Goal: Task Accomplishment & Management: Manage account settings

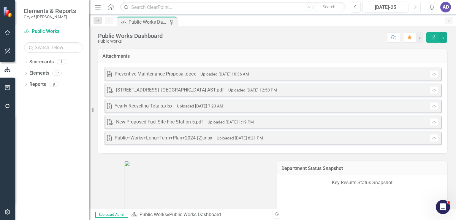
click at [414, 7] on icon "Next" at bounding box center [414, 6] width 3 height 5
click at [356, 7] on icon "Previous" at bounding box center [355, 6] width 3 height 5
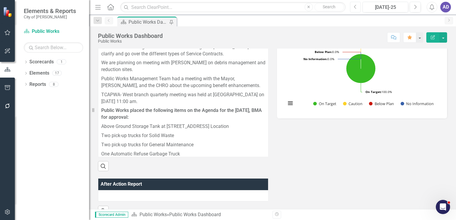
scroll to position [237, 0]
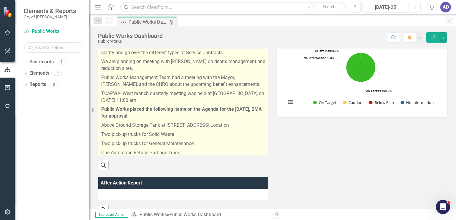
click at [250, 125] on p "Above Ground Storage Tank at [STREET_ADDRESS] Location" at bounding box center [183, 125] width 165 height 9
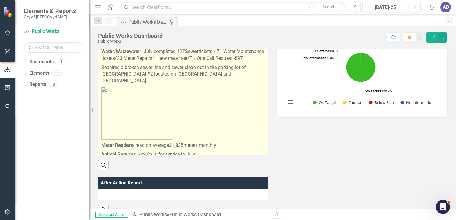
scroll to position [564, 0]
click at [122, 12] on strong "JUNE JULY" at bounding box center [130, 10] width 51 height 6
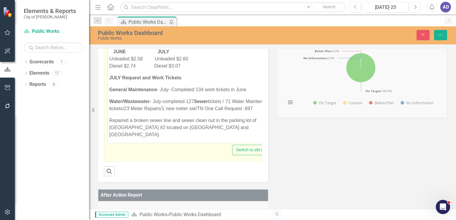
scroll to position [682, 0]
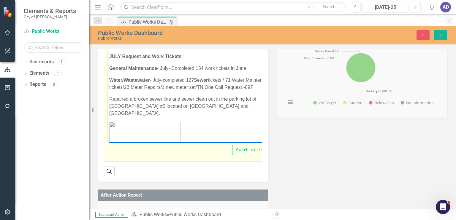
drag, startPoint x: 129, startPoint y: 75, endPoint x: 114, endPoint y: 75, distance: 15.1
click at [114, 33] on strong "JUNE JULY" at bounding box center [141, 30] width 56 height 5
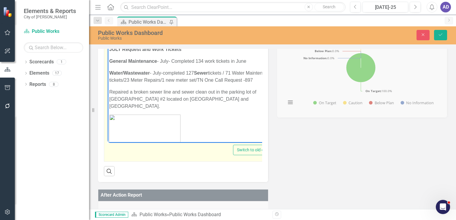
drag, startPoint x: 171, startPoint y: 75, endPoint x: 161, endPoint y: 75, distance: 10.1
click at [161, 41] on p "MAY JULY Unleaded $2.58 Unleaded $2.60 Diesel $2.74 Diesel $3.07" at bounding box center [191, 30] width 165 height 21
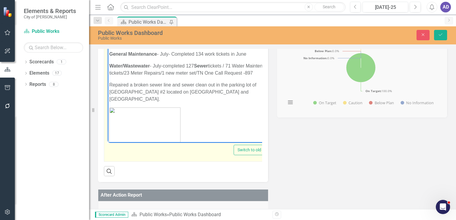
drag, startPoint x: 120, startPoint y: 101, endPoint x: 115, endPoint y: 101, distance: 5.3
click at [115, 45] on strong "JULY Request and Work Tickets" at bounding box center [145, 41] width 72 height 5
drag, startPoint x: 168, startPoint y: 113, endPoint x: 164, endPoint y: 111, distance: 4.7
click at [164, 58] on p "General Maintenance - July- Completed 134 work tickets in June" at bounding box center [192, 53] width 166 height 7
drag, startPoint x: 160, startPoint y: 125, endPoint x: 158, endPoint y: 122, distance: 3.8
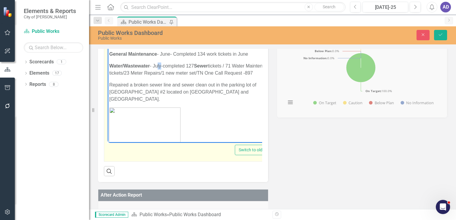
click at [157, 77] on p "Water/[GEOGRAPHIC_DATA] - July-completed 127 Sewer tickets / 71 Water Maintenan…" at bounding box center [192, 69] width 166 height 14
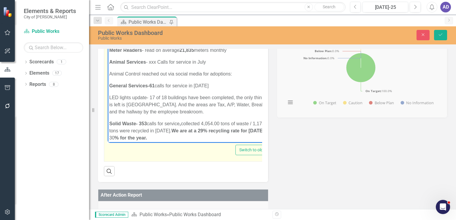
scroll to position [831, 0]
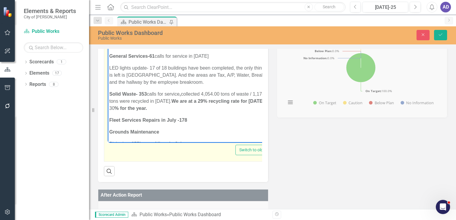
drag, startPoint x: 206, startPoint y: 92, endPoint x: 201, endPoint y: 90, distance: 5.1
click at [201, 36] on p "Animal Services - xxx Calls for service in July" at bounding box center [192, 32] width 167 height 7
drag, startPoint x: 203, startPoint y: 115, endPoint x: 199, endPoint y: 114, distance: 3.9
click at [199, 60] on p "General Services-61 calls for service in [DATE]" at bounding box center [193, 56] width 168 height 7
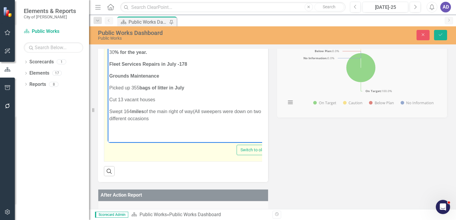
scroll to position [890, 0]
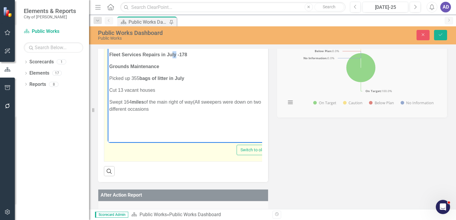
drag, startPoint x: 177, startPoint y: 120, endPoint x: 172, endPoint y: 119, distance: 4.9
click at [172, 57] on strong "Fleet Services Repairs in July -178" at bounding box center [148, 54] width 78 height 5
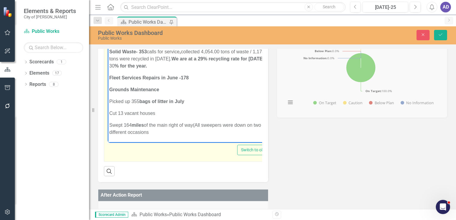
drag, startPoint x: 204, startPoint y: 81, endPoint x: 200, endPoint y: 80, distance: 4.9
click at [200, 17] on p "General Services-61 calls for service in [DATE]" at bounding box center [193, 13] width 169 height 7
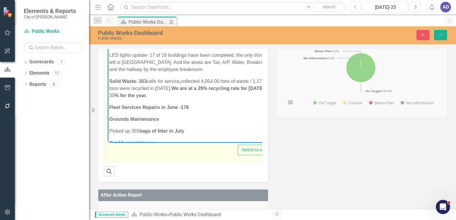
drag, startPoint x: 207, startPoint y: 87, endPoint x: 203, endPoint y: 85, distance: 4.9
click at [203, 23] on p "Animal Services - xxx Calls for service in June" at bounding box center [193, 19] width 169 height 7
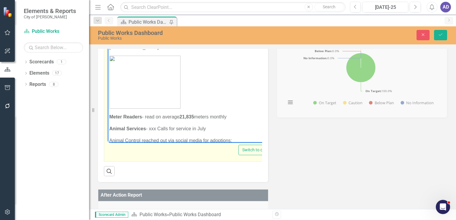
scroll to position [718, 0]
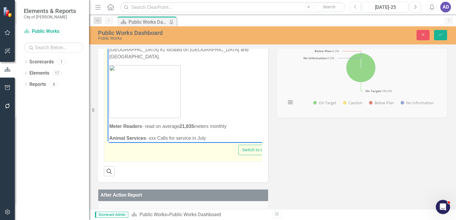
drag, startPoint x: 162, startPoint y: 91, endPoint x: 158, endPoint y: 90, distance: 4.5
click at [158, 34] on p "Water/[GEOGRAPHIC_DATA] - June-completed 127 Sewer tickets / 71 Water Maintenan…" at bounding box center [194, 27] width 170 height 14
drag, startPoint x: 169, startPoint y: 77, endPoint x: 166, endPoint y: 77, distance: 3.6
click at [166, 15] on p "General Maintenance - June- Completed 134 work tickets in June" at bounding box center [194, 11] width 171 height 7
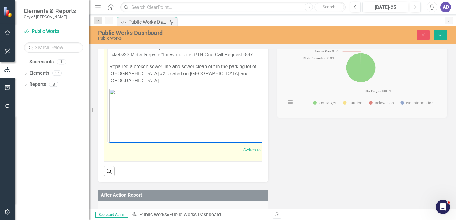
scroll to position [651, 0]
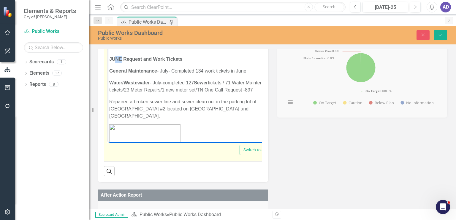
drag, startPoint x: 121, startPoint y: 125, endPoint x: 116, endPoint y: 120, distance: 7.1
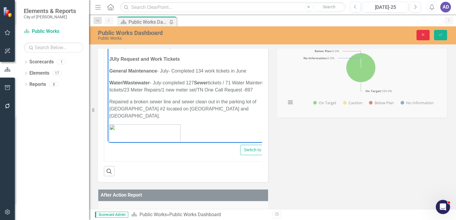
click at [421, 35] on icon "Close" at bounding box center [422, 35] width 5 height 4
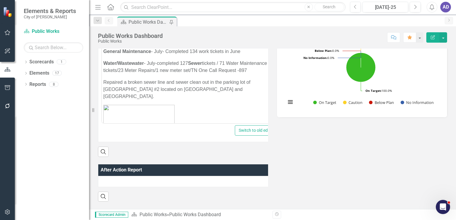
scroll to position [644, 0]
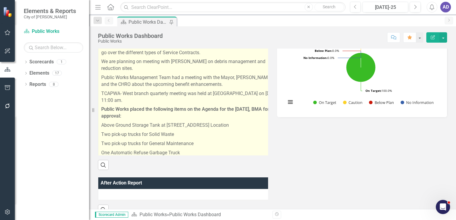
click at [231, 131] on p "Two pick-up trucks for Solid Waste" at bounding box center [190, 134] width 178 height 9
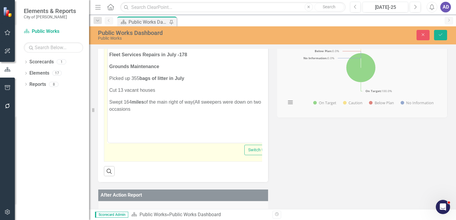
scroll to position [890, 0]
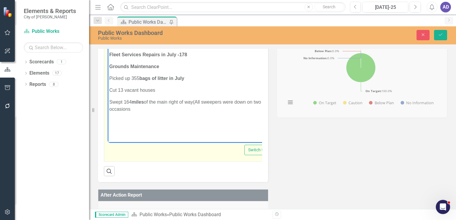
drag, startPoint x: 142, startPoint y: 64, endPoint x: 147, endPoint y: 64, distance: 4.7
click at [147, 46] on p "Solid Waste- 353 calls for service , collected 4,054.00 tons of waste / 1,174.0…" at bounding box center [197, 35] width 176 height 21
drag, startPoint x: 204, startPoint y: 65, endPoint x: 222, endPoint y: 63, distance: 18.3
click at [222, 46] on p "Solid Waste- 338 calls for service , collected 4,054.00 tons of waste / 1,174.0…" at bounding box center [197, 35] width 177 height 21
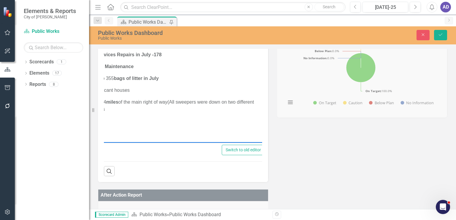
scroll to position [0, 33]
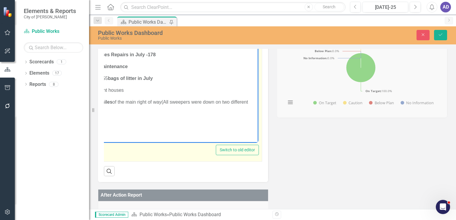
drag, startPoint x: 225, startPoint y: 65, endPoint x: 242, endPoint y: 65, distance: 17.8
click at [242, 46] on p "Solid Waste- 338 calls for service , collected 5,134.45 tons of waste / 1,174.0…" at bounding box center [167, 35] width 179 height 21
drag, startPoint x: 121, startPoint y: 71, endPoint x: 117, endPoint y: 71, distance: 4.2
click at [117, 46] on p "Solid Waste- 338 calls for service , collected 5,134.45 tons of waste / 2,271.1…" at bounding box center [166, 35] width 181 height 21
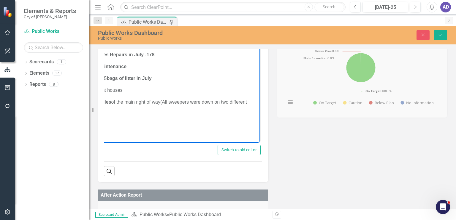
scroll to position [0, 33]
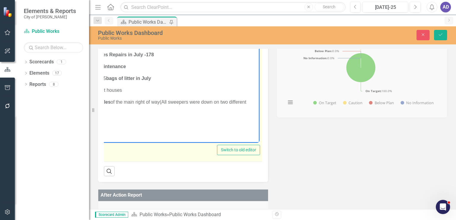
drag, startPoint x: 161, startPoint y: 72, endPoint x: 166, endPoint y: 72, distance: 4.5
click at [166, 38] on strong "We are at a 29% recycling rate for [DATE]" at bounding box center [174, 35] width 93 height 5
drag, startPoint x: 221, startPoint y: 73, endPoint x: 217, endPoint y: 72, distance: 3.6
click at [217, 38] on strong "We are at a 33% recycling rate for [DATE]" at bounding box center [174, 35] width 93 height 5
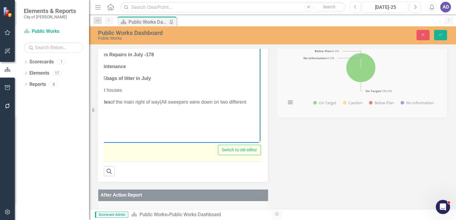
drag, startPoint x: 222, startPoint y: 73, endPoint x: 218, endPoint y: 73, distance: 4.2
click at [218, 38] on strong "We are at a 33% recycling rate for [DATE]" at bounding box center [174, 35] width 93 height 5
drag, startPoint x: 162, startPoint y: 72, endPoint x: 165, endPoint y: 71, distance: 3.1
click at [165, 38] on strong "We are at a 33% recycling rate for [DATE]" at bounding box center [174, 35] width 93 height 5
click at [248, 46] on p "Solid Waste- 338 calls for service , collected 5,134.45 tons of waste / 2,271.1…" at bounding box center [168, 39] width 184 height 14
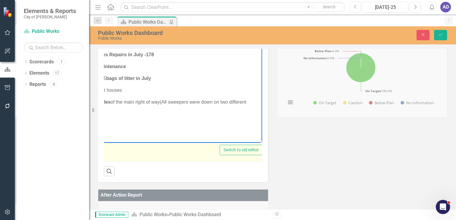
click at [247, 58] on p "Fleet Services Repairs in July -178" at bounding box center [168, 54] width 185 height 7
drag, startPoint x: 244, startPoint y: 72, endPoint x: 255, endPoint y: 72, distance: 11.0
click at [255, 46] on p "Solid Waste- 338 calls for service , collected 5,134.45 tons of waste / 2,271.1…" at bounding box center [168, 39] width 185 height 14
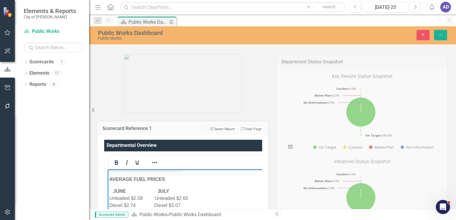
scroll to position [89, 0]
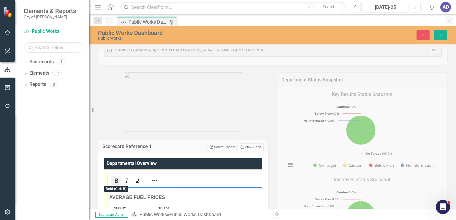
click at [117, 179] on icon "Bold" at bounding box center [116, 181] width 3 height 4
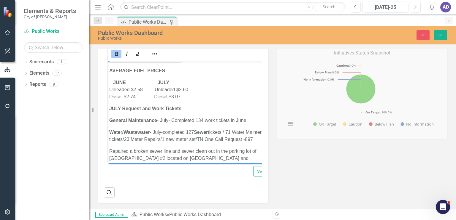
scroll to position [273, 0]
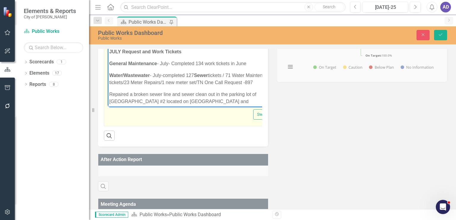
click at [235, 43] on p "JUNE JULY Unleaded $2.58 Unleaded $2.60 Diesel $2.74 Diesel $3.07" at bounding box center [201, 32] width 185 height 21
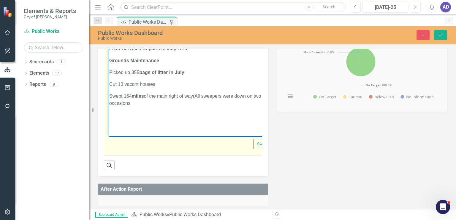
scroll to position [883, 0]
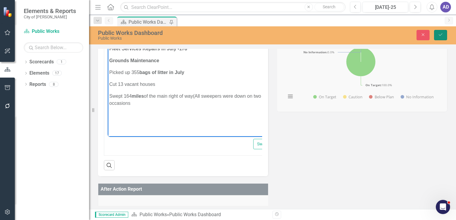
click at [439, 35] on icon "submit" at bounding box center [441, 35] width 4 height 2
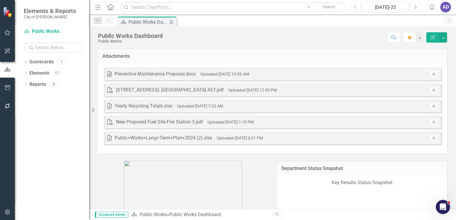
click at [413, 7] on icon "Next" at bounding box center [414, 6] width 3 height 5
click at [431, 106] on icon "Download" at bounding box center [433, 106] width 4 height 4
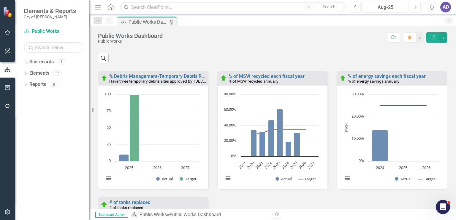
scroll to position [771, 0]
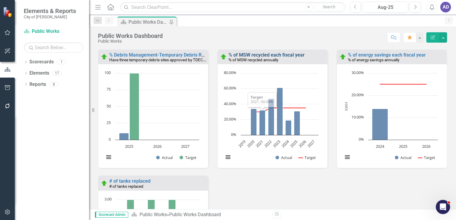
click at [261, 58] on link "% of MSW recycled each fiscal year" at bounding box center [266, 55] width 76 height 6
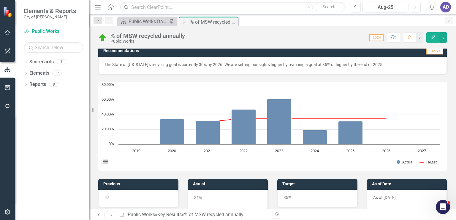
scroll to position [178, 0]
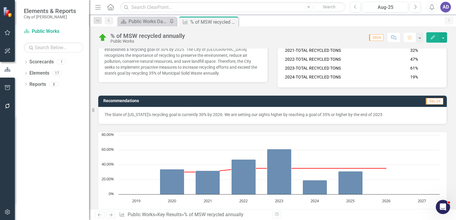
click at [215, 114] on p "The State of [US_STATE]'s recycling goal is currently 30% by 2026. We are setti…" at bounding box center [272, 115] width 336 height 6
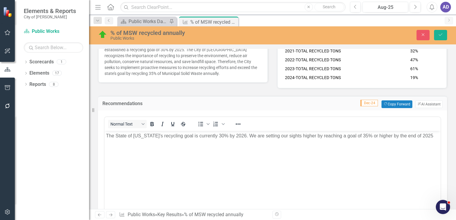
scroll to position [0, 0]
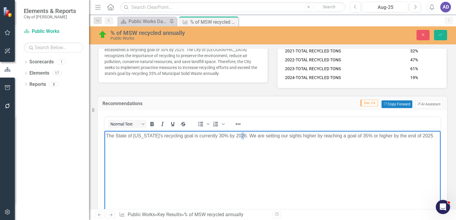
click at [243, 134] on p "The State of [US_STATE]'s recycling goal is currently 30% by 2026. We are setti…" at bounding box center [272, 135] width 333 height 7
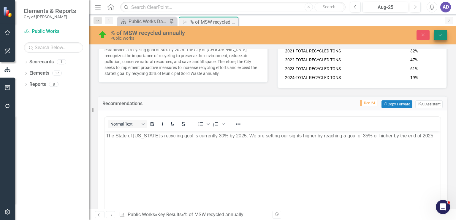
click at [440, 34] on icon "Save" at bounding box center [440, 35] width 5 height 4
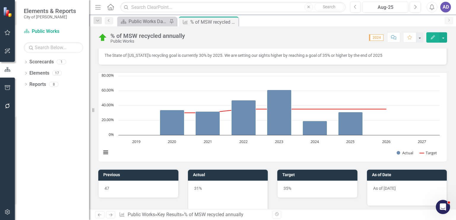
scroll to position [267, 0]
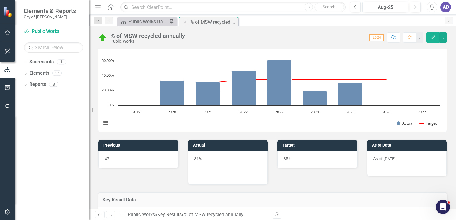
click at [210, 159] on p "31%" at bounding box center [228, 159] width 68 height 7
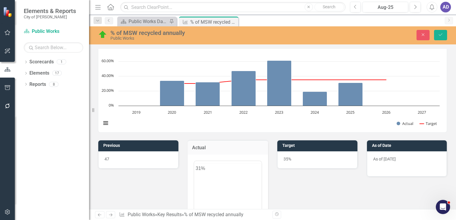
scroll to position [0, 0]
click at [201, 178] on p "31%" at bounding box center [227, 180] width 65 height 7
click at [238, 185] on body "33%" at bounding box center [228, 219] width 68 height 89
click at [204, 166] on icon "Reveal or hide additional toolbar items" at bounding box center [202, 168] width 7 height 7
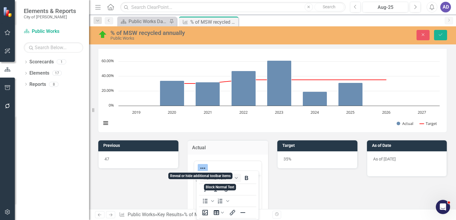
click at [203, 166] on icon "Reveal or hide additional toolbar items" at bounding box center [202, 168] width 7 height 7
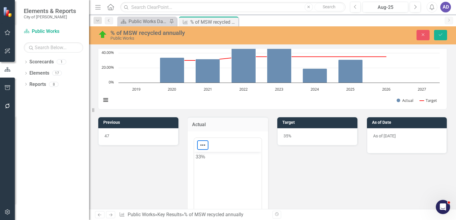
scroll to position [326, 0]
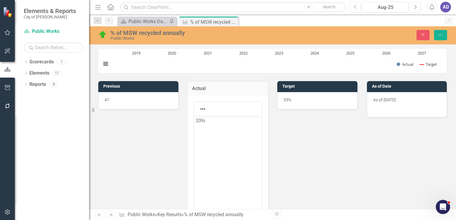
click at [391, 101] on p "As of [DATE]" at bounding box center [407, 100] width 68 height 7
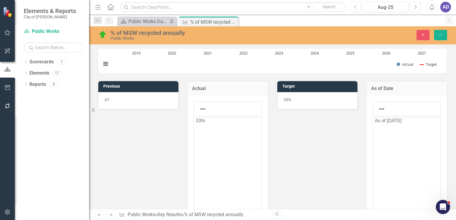
scroll to position [0, 0]
drag, startPoint x: 386, startPoint y: 121, endPoint x: 412, endPoint y: 120, distance: 25.8
click at [412, 120] on p "As of [DATE]" at bounding box center [406, 120] width 65 height 7
drag, startPoint x: 425, startPoint y: 121, endPoint x: 416, endPoint y: 121, distance: 9.5
click at [416, 121] on p "As of [DATE], 2025" at bounding box center [406, 120] width 65 height 7
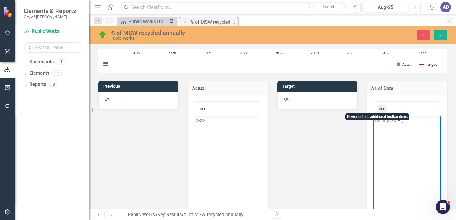
click at [379, 106] on icon "Reveal or hide additional toolbar items" at bounding box center [381, 109] width 7 height 7
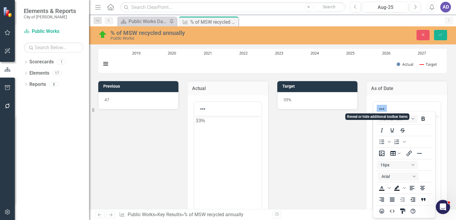
click at [378, 109] on icon "Reveal or hide additional toolbar items" at bounding box center [381, 109] width 7 height 7
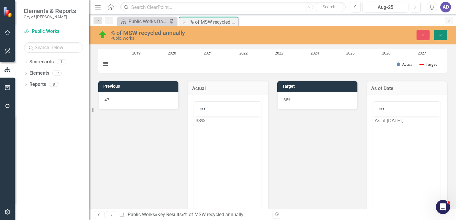
click at [436, 38] on button "Save" at bounding box center [440, 35] width 13 height 10
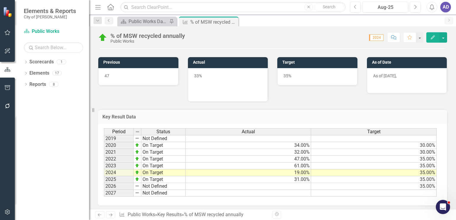
scroll to position [351, 0]
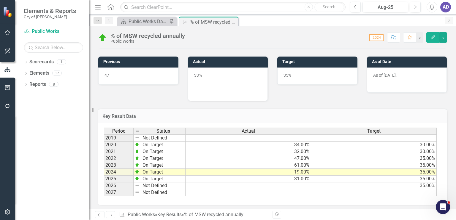
click at [235, 80] on p at bounding box center [228, 84] width 68 height 8
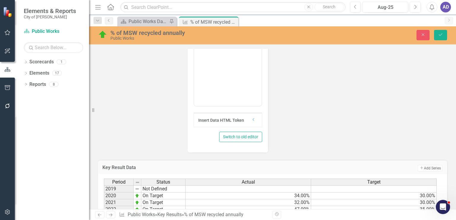
scroll to position [491, 0]
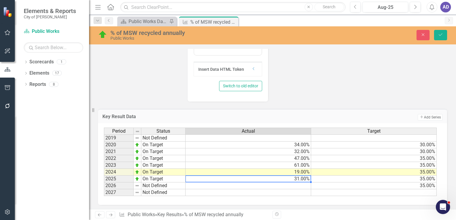
click at [298, 179] on td "31.00%" at bounding box center [247, 179] width 125 height 7
type textarea "33"
click at [441, 35] on icon "submit" at bounding box center [441, 35] width 4 height 2
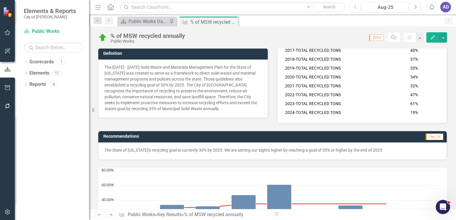
scroll to position [148, 0]
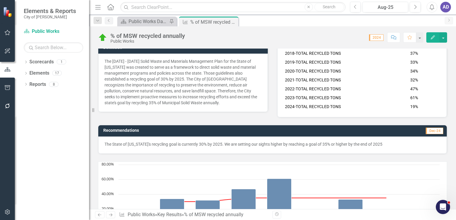
click at [418, 107] on span "The State of [US_STATE]'s recycling goal is currently 30% by [DATE]. The City o…" at bounding box center [361, 60] width 157 height 101
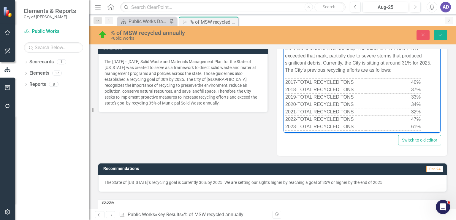
scroll to position [53, 0]
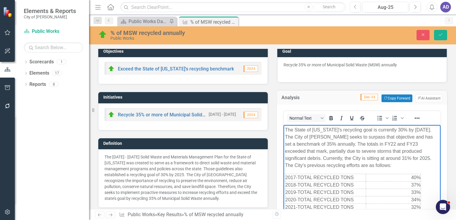
drag, startPoint x: 435, startPoint y: 215, endPoint x: 727, endPoint y: 263, distance: 296.1
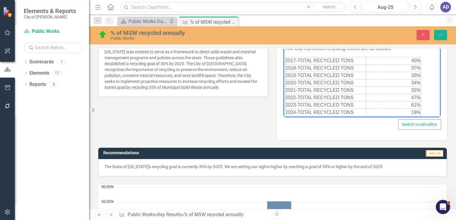
scroll to position [164, 0]
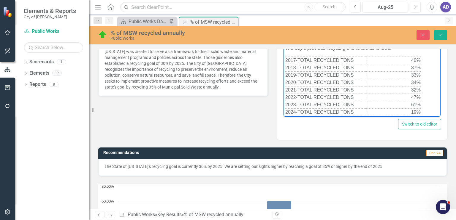
click at [421, 112] on body "The State of [US_STATE]'s recycling goal is currently 30% by [DATE]. The City o…" at bounding box center [361, 63] width 157 height 110
click at [425, 36] on icon "Close" at bounding box center [422, 35] width 5 height 4
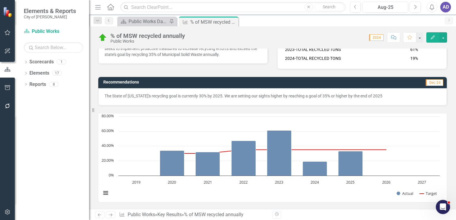
scroll to position [173, 0]
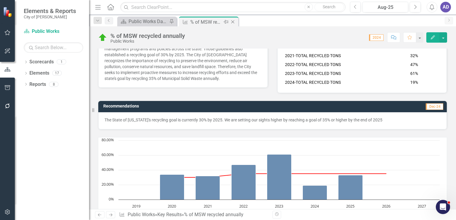
click at [234, 22] on icon "Close" at bounding box center [233, 22] width 6 height 5
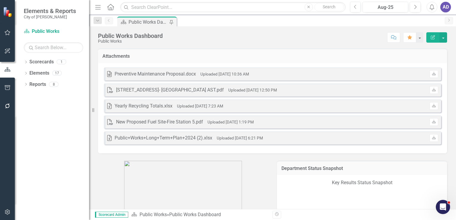
scroll to position [208, 0]
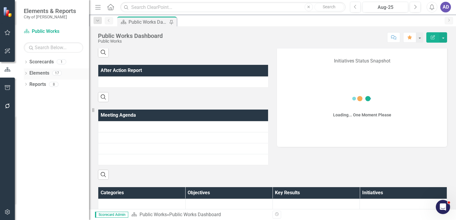
click at [42, 74] on link "Elements" at bounding box center [39, 73] width 20 height 7
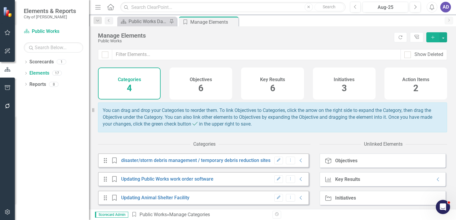
click at [200, 79] on h4 "Objectives" at bounding box center [201, 79] width 22 height 5
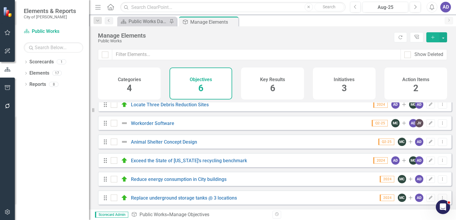
scroll to position [9, 0]
click at [428, 161] on icon "Edit" at bounding box center [430, 161] width 4 height 4
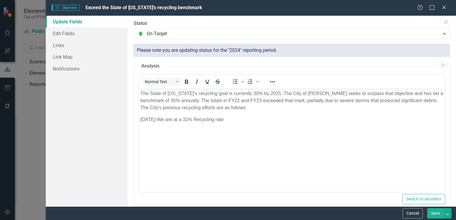
scroll to position [0, 0]
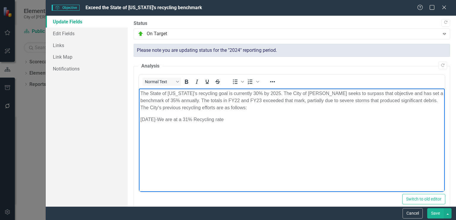
drag, startPoint x: 235, startPoint y: 120, endPoint x: 277, endPoint y: 214, distance: 102.8
click at [139, 126] on body "The State of [US_STATE]'s recycling goal is currently 30% by 2025. The City of …" at bounding box center [292, 133] width 306 height 89
click at [227, 118] on p "Month of [DATE] - We recycled 44%" at bounding box center [291, 119] width 303 height 7
click at [271, 152] on body "The State of [US_STATE]'s recycling goal is currently 30% by 2025. The City of …" at bounding box center [292, 133] width 306 height 89
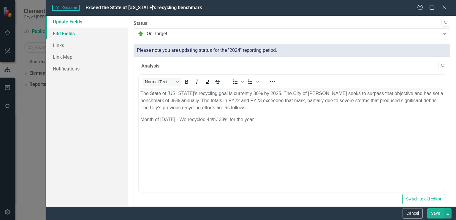
click at [62, 34] on link "Edit Fields" at bounding box center [87, 34] width 82 height 12
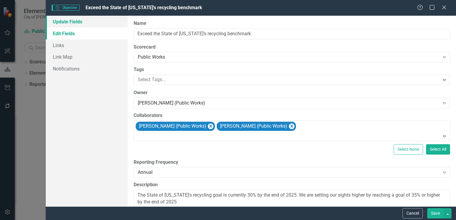
click at [61, 22] on link "Update Fields" at bounding box center [87, 22] width 82 height 12
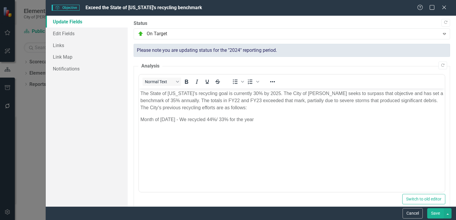
click at [436, 213] on button "Save" at bounding box center [435, 214] width 17 height 10
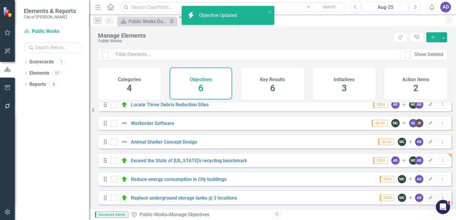
click at [267, 81] on h4 "Key Results" at bounding box center [272, 79] width 25 height 5
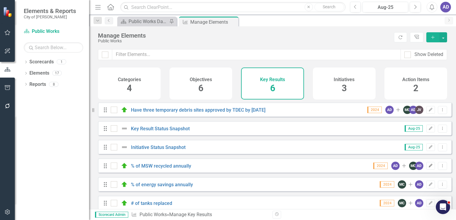
click at [428, 168] on icon "Edit" at bounding box center [430, 166] width 4 height 4
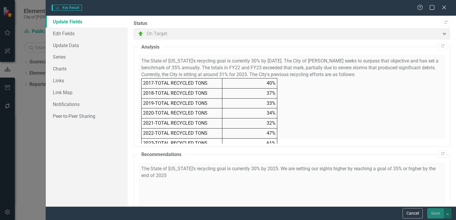
checkbox input "true"
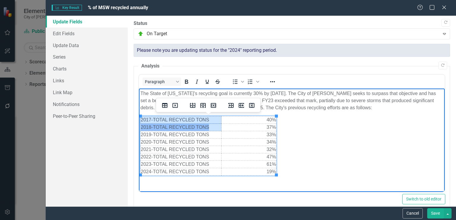
drag, startPoint x: 141, startPoint y: 120, endPoint x: 176, endPoint y: 125, distance: 35.7
click at [176, 125] on tbody "2017-TOTAL RECYCLED TONS 40% 2018-TOTAL RECYCLED TONS 37% 2019-TOTAL RECYCLED T…" at bounding box center [209, 146] width 136 height 59
click at [177, 107] on icon "Delete table" at bounding box center [174, 105] width 7 height 7
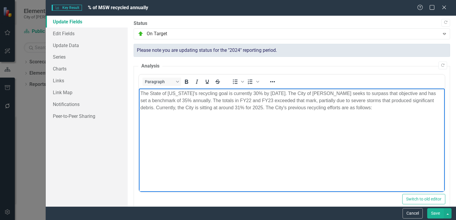
click at [153, 117] on body "The State of [US_STATE]'s recycling goal is currently 30% by [DATE]. The City o…" at bounding box center [292, 133] width 306 height 89
click at [377, 106] on p "The State of [US_STATE]'s recycling goal is currently 30% by [DATE]. The City o…" at bounding box center [291, 100] width 303 height 21
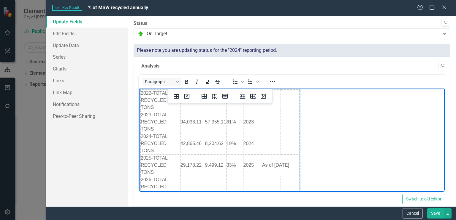
scroll to position [163, 0]
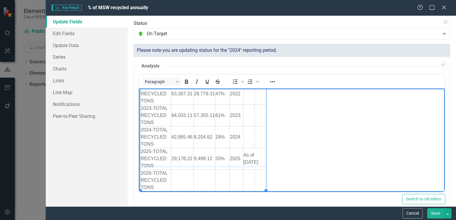
drag, startPoint x: 207, startPoint y: 190, endPoint x: 209, endPoint y: 166, distance: 24.7
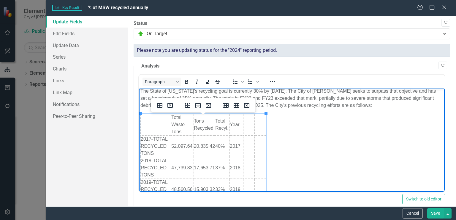
scroll to position [0, 0]
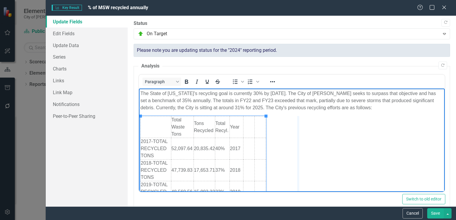
drag, startPoint x: 265, startPoint y: 125, endPoint x: 298, endPoint y: 127, distance: 32.4
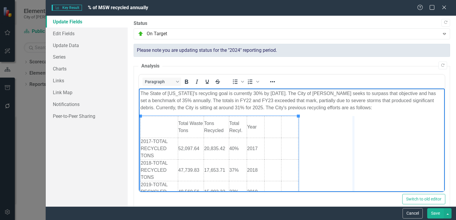
drag, startPoint x: 297, startPoint y: 131, endPoint x: 353, endPoint y: 134, distance: 56.5
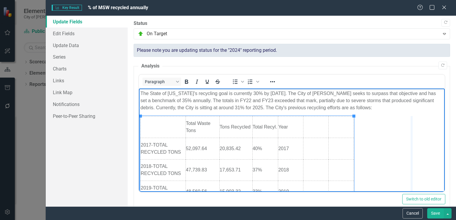
drag, startPoint x: 353, startPoint y: 136, endPoint x: 412, endPoint y: 139, distance: 58.5
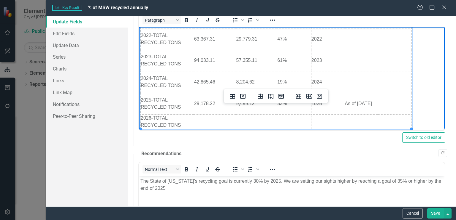
scroll to position [30, 0]
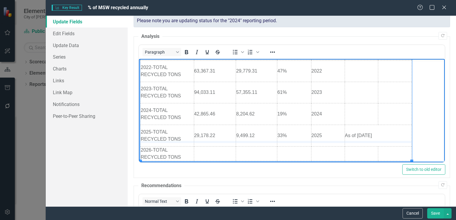
drag, startPoint x: 313, startPoint y: 161, endPoint x: 310, endPoint y: 142, distance: 18.9
drag, startPoint x: 301, startPoint y: 160, endPoint x: 302, endPoint y: 107, distance: 53.7
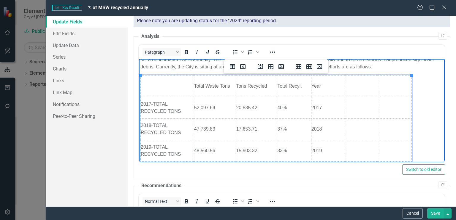
scroll to position [0, 0]
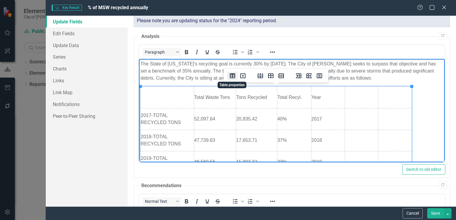
click at [234, 73] on icon "Table properties" at bounding box center [232, 75] width 7 height 7
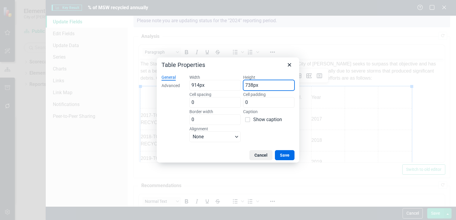
drag, startPoint x: 244, startPoint y: 86, endPoint x: 252, endPoint y: 85, distance: 8.3
click at [252, 85] on input "738px" at bounding box center [268, 85] width 51 height 11
type input "400px"
click at [287, 158] on button "Save" at bounding box center [285, 155] width 20 height 10
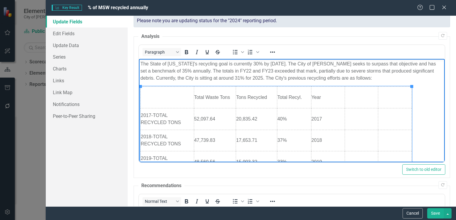
click at [239, 106] on td "Tons Recycled" at bounding box center [256, 98] width 41 height 22
click at [241, 77] on icon "Delete table" at bounding box center [242, 75] width 7 height 7
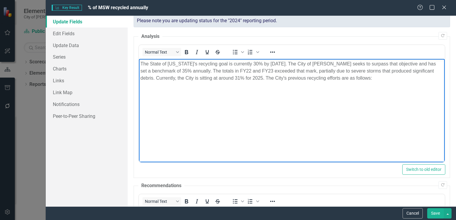
click at [149, 90] on body "The State of [US_STATE]'s recycling goal is currently 30% by [DATE]. The City o…" at bounding box center [292, 103] width 306 height 89
click at [380, 78] on p "The State of [US_STATE]'s recycling goal is currently 30% by [DATE]. The City o…" at bounding box center [291, 71] width 303 height 21
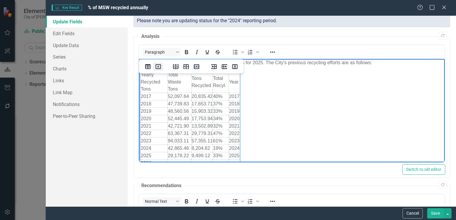
click at [157, 67] on icon "Delete table" at bounding box center [158, 66] width 7 height 7
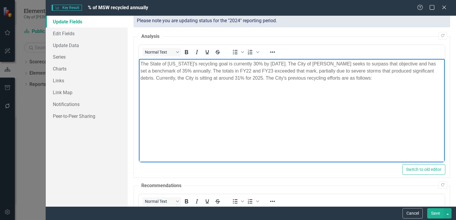
click at [381, 83] on body "The State of [US_STATE]'s recycling goal is currently 30% by [DATE]. The City o…" at bounding box center [292, 103] width 306 height 89
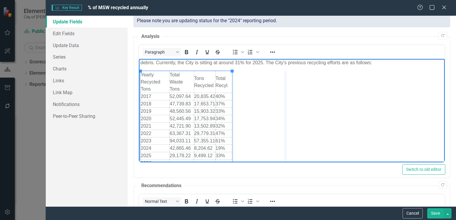
drag, startPoint x: 232, startPoint y: 112, endPoint x: 295, endPoint y: 113, distance: 63.5
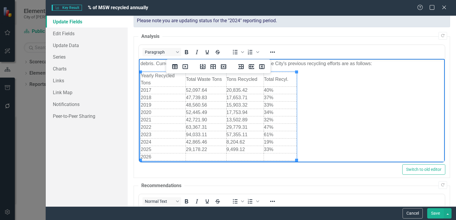
scroll to position [14, 0]
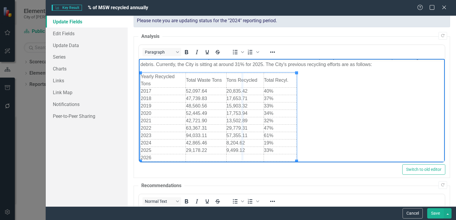
drag, startPoint x: 296, startPoint y: 112, endPoint x: 233, endPoint y: 116, distance: 63.3
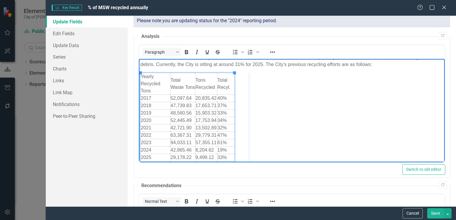
drag, startPoint x: 234, startPoint y: 110, endPoint x: 250, endPoint y: 107, distance: 16.3
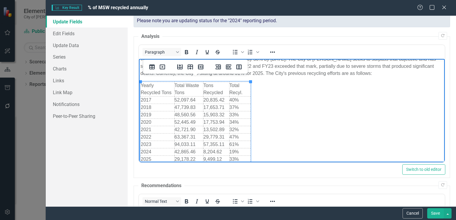
scroll to position [0, 0]
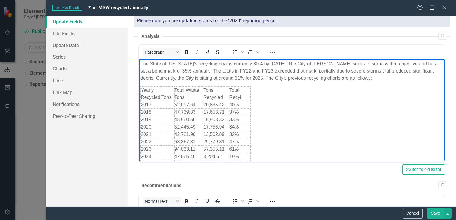
drag, startPoint x: 340, startPoint y: 104, endPoint x: 343, endPoint y: 108, distance: 4.7
click at [342, 108] on body "The State of [US_STATE]'s recycling goal is currently 30% by [DATE]. The City o…" at bounding box center [292, 118] width 306 height 118
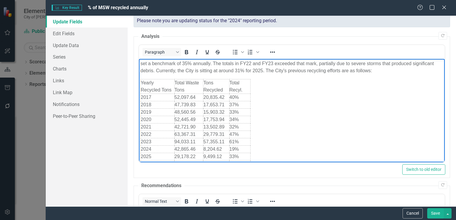
scroll to position [14, 0]
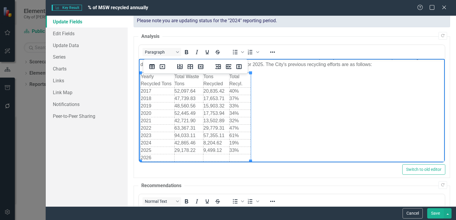
drag, startPoint x: 245, startPoint y: 158, endPoint x: 240, endPoint y: 159, distance: 4.5
click at [240, 159] on td "Rich Text Area. Press ALT-0 for help." at bounding box center [239, 158] width 21 height 7
click at [147, 157] on td "2026" at bounding box center [158, 158] width 34 height 7
drag, startPoint x: 155, startPoint y: 158, endPoint x: 142, endPoint y: 159, distance: 13.4
click at [142, 159] on td "2026" at bounding box center [158, 158] width 34 height 7
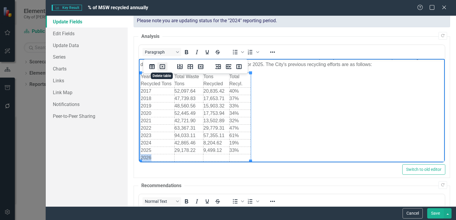
click at [160, 65] on icon "Delete table" at bounding box center [162, 66] width 7 height 7
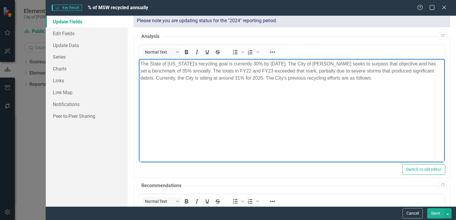
click at [383, 80] on p "The State of [US_STATE]'s recycling goal is currently 30% by [DATE]. The City o…" at bounding box center [291, 71] width 303 height 21
paste body "Rich Text Area. Press ALT-0 for help."
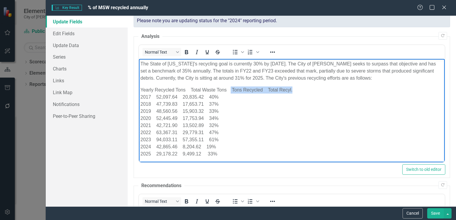
drag, startPoint x: 279, startPoint y: 92, endPoint x: 231, endPoint y: 88, distance: 48.3
click at [231, 88] on p "Yearly Recycled Tons Total Waste Tons Tons Recycled Total Recyl. 2017 52,097.64…" at bounding box center [291, 122] width 303 height 71
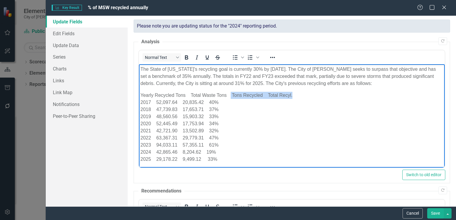
scroll to position [59, 0]
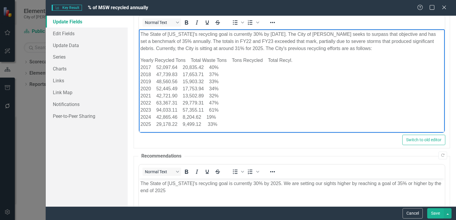
click at [278, 102] on p "Yearly Recycled Tons Total Waste Tons Tons Recycled Total Recyl. 2017 52,097.64…" at bounding box center [291, 92] width 303 height 71
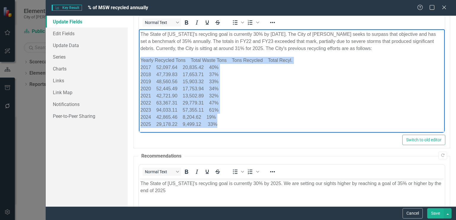
drag, startPoint x: 216, startPoint y: 125, endPoint x: 139, endPoint y: 60, distance: 101.0
click at [139, 60] on body "The State of [US_STATE]'s recycling goal is currently 30% by [DATE]. The City o…" at bounding box center [292, 81] width 306 height 105
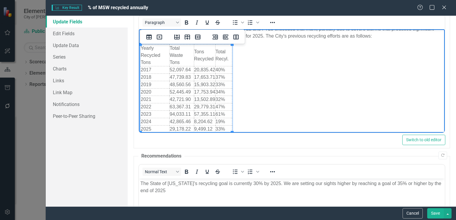
scroll to position [13, 0]
drag, startPoint x: 231, startPoint y: 94, endPoint x: 244, endPoint y: 92, distance: 13.6
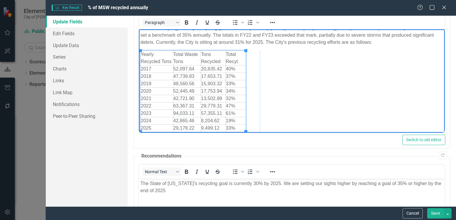
drag, startPoint x: 246, startPoint y: 90, endPoint x: 262, endPoint y: 89, distance: 15.5
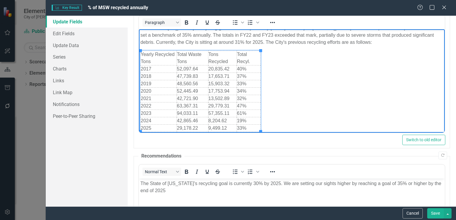
click at [352, 99] on body "The State of [US_STATE]'s recycling goal is currently 30% by [DATE]. The City o…" at bounding box center [292, 78] width 306 height 111
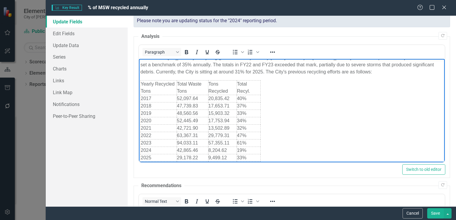
scroll to position [0, 0]
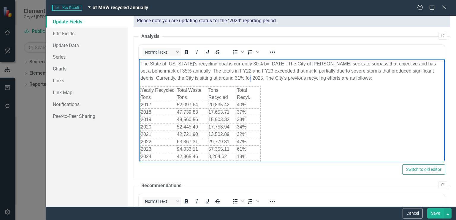
click at [263, 77] on p "The State of [US_STATE]'s recycling goal is currently 30% by [DATE]. The City o…" at bounding box center [291, 71] width 303 height 21
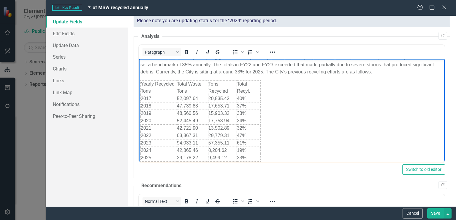
click at [268, 156] on body "The State of [US_STATE]'s recycling goal is currently 30% by [DATE]. The City o…" at bounding box center [292, 108] width 306 height 111
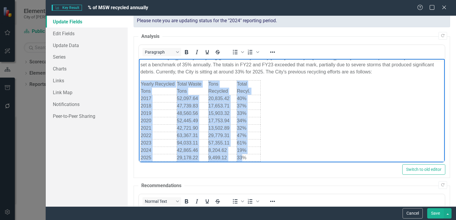
drag, startPoint x: 268, startPoint y: 156, endPoint x: 271, endPoint y: 159, distance: 4.6
click at [269, 158] on body "The State of [US_STATE]'s recycling goal is currently 30% by [DATE]. The City o…" at bounding box center [292, 108] width 306 height 111
click at [261, 158] on body "The State of [US_STATE]'s recycling goal is currently 30% by [DATE]. The City o…" at bounding box center [292, 108] width 306 height 111
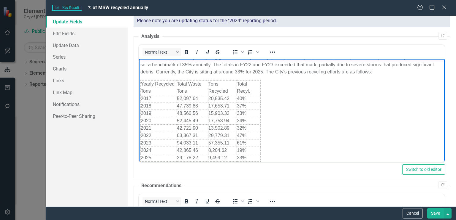
click at [399, 73] on p "The State of [US_STATE]'s recycling goal is currently 30% by [DATE]. The City o…" at bounding box center [291, 64] width 303 height 21
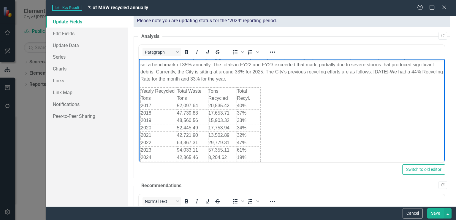
click at [297, 88] on body "The State of [US_STATE]'s recycling goal is currently 30% by [DATE]. The City o…" at bounding box center [292, 112] width 306 height 118
click at [437, 215] on button "Save" at bounding box center [435, 214] width 17 height 10
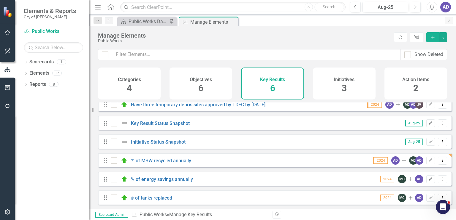
scroll to position [9, 0]
click at [343, 82] on div "3" at bounding box center [343, 88] width 5 height 13
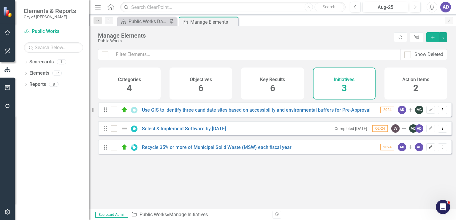
click at [429, 149] on icon "button" at bounding box center [431, 147] width 4 height 4
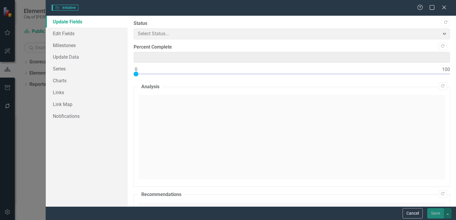
type input "75"
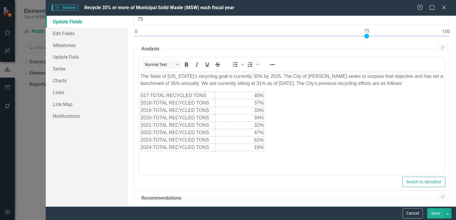
scroll to position [59, 0]
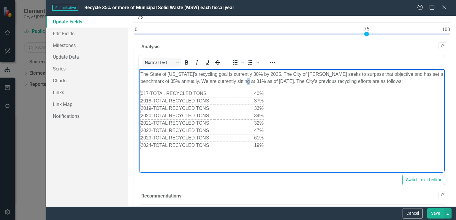
click at [262, 80] on p "The State of [US_STATE]'s recycling goal is currently 30% by 2025. The City of …" at bounding box center [291, 78] width 303 height 14
click at [266, 80] on p "The State of [US_STATE]'s recycling goal is currently 30% by 2025. The City of …" at bounding box center [291, 78] width 303 height 14
click at [284, 82] on p "The State of [US_STATE]'s recycling goal is currently 30% by 2025. The City of …" at bounding box center [291, 78] width 303 height 14
drag, startPoint x: 299, startPoint y: 80, endPoint x: 289, endPoint y: 81, distance: 10.1
click at [289, 81] on p "The State of [US_STATE]'s recycling goal is currently 30% by 2025. The City of …" at bounding box center [291, 78] width 303 height 14
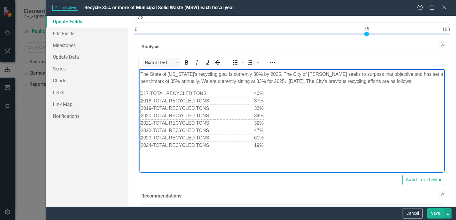
click at [303, 83] on p "The State of [US_STATE]'s recycling goal is currently 30% by 2025. The City of …" at bounding box center [291, 78] width 303 height 14
click at [310, 82] on p "The State of [US_STATE]'s recycling goal is currently 30% by 2025. The City of …" at bounding box center [291, 78] width 303 height 14
drag, startPoint x: 289, startPoint y: 81, endPoint x: 322, endPoint y: 82, distance: 33.0
click at [322, 82] on p "The State of [US_STATE]'s recycling goal is currently 30% by 2025. The City of …" at bounding box center [291, 78] width 303 height 14
click at [200, 82] on p "The State of [US_STATE]'s recycling goal is currently 30% by 2025. The City of …" at bounding box center [291, 78] width 303 height 14
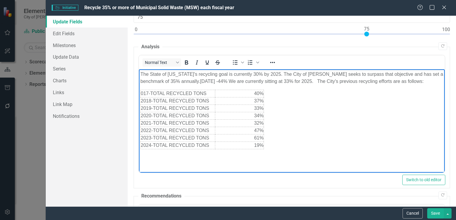
click at [200, 83] on p "The State of [US_STATE]'s recycling goal is currently 30% by 2025. The City of …" at bounding box center [291, 78] width 303 height 14
drag, startPoint x: 237, startPoint y: 80, endPoint x: 208, endPoint y: 82, distance: 28.6
click at [208, 82] on p "The State of [US_STATE]'s recycling goal is currently 30% by 2025. The City of …" at bounding box center [291, 78] width 303 height 14
drag, startPoint x: 203, startPoint y: 82, endPoint x: 235, endPoint y: 82, distance: 31.7
click at [235, 82] on p "The State of [US_STATE]'s recycling goal is currently 30% by 2025. The City of …" at bounding box center [291, 78] width 303 height 14
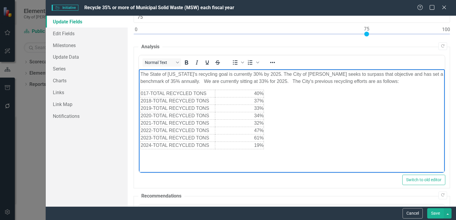
click at [197, 121] on td "2021-TOTAL RECYCLED TONS" at bounding box center [178, 123] width 74 height 7
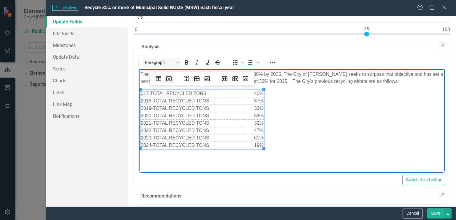
click at [166, 79] on icon "Delete table" at bounding box center [168, 79] width 5 height 5
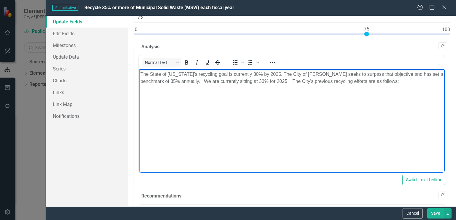
drag, startPoint x: 166, startPoint y: 98, endPoint x: 409, endPoint y: 87, distance: 242.3
click at [409, 88] on body "The State of [US_STATE]'s recycling goal is currently 30% by 2025. The City of …" at bounding box center [292, 113] width 306 height 89
click at [409, 82] on p "The State of [US_STATE]'s recycling goal is currently 30% by 2025. The City of …" at bounding box center [291, 78] width 303 height 14
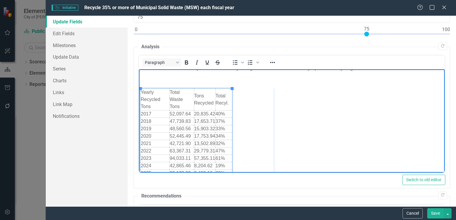
drag, startPoint x: 232, startPoint y: 129, endPoint x: 274, endPoint y: 125, distance: 42.3
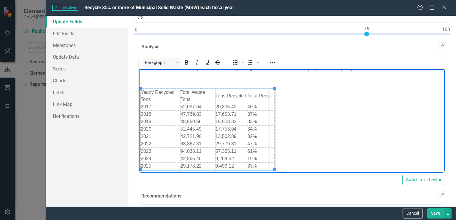
drag, startPoint x: 274, startPoint y: 124, endPoint x: 267, endPoint y: 123, distance: 6.3
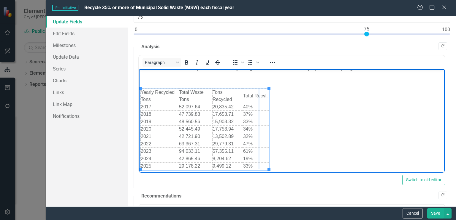
drag, startPoint x: 269, startPoint y: 123, endPoint x: 258, endPoint y: 124, distance: 11.0
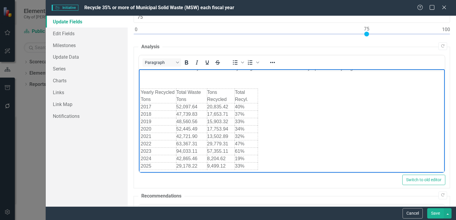
click at [297, 119] on body "The State of [US_STATE]'s recycling goal is currently 30% by 2025. The City of …" at bounding box center [292, 116] width 306 height 120
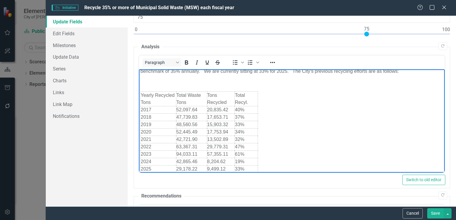
scroll to position [16, 0]
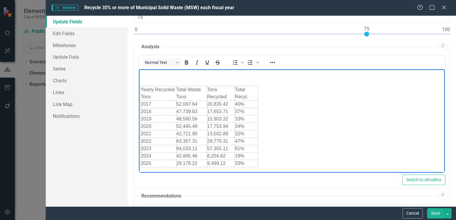
click at [147, 76] on p "Rich Text Area. Press ALT-0 for help." at bounding box center [291, 77] width 303 height 7
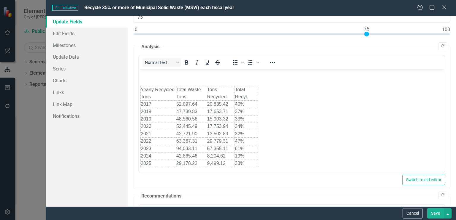
click at [436, 213] on button "Save" at bounding box center [435, 214] width 17 height 10
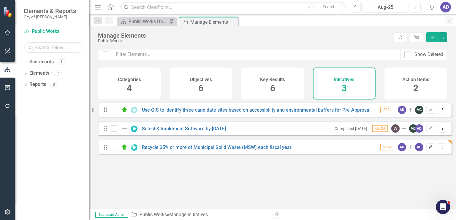
click at [428, 149] on icon "Edit" at bounding box center [430, 148] width 4 height 4
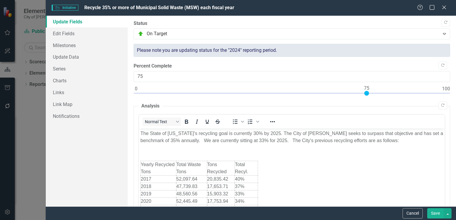
scroll to position [0, 0]
type input "80"
drag, startPoint x: 365, startPoint y: 93, endPoint x: 380, endPoint y: 93, distance: 15.4
click at [380, 93] on div at bounding box center [381, 93] width 5 height 5
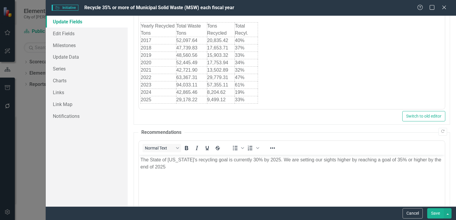
scroll to position [10, 0]
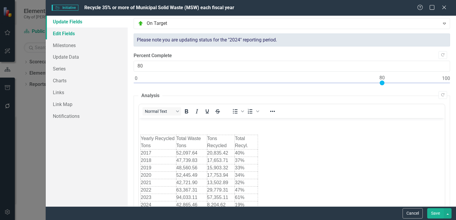
click at [66, 31] on link "Edit Fields" at bounding box center [87, 34] width 82 height 12
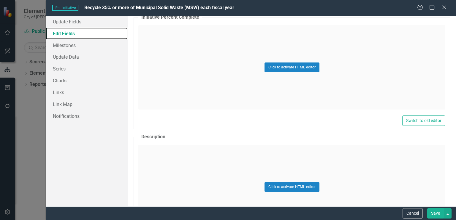
scroll to position [131, 0]
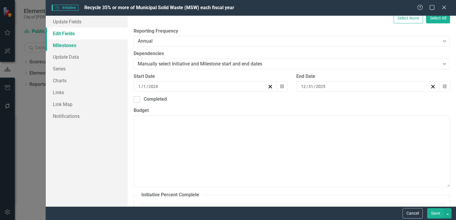
click at [68, 45] on link "Milestones" at bounding box center [87, 45] width 82 height 12
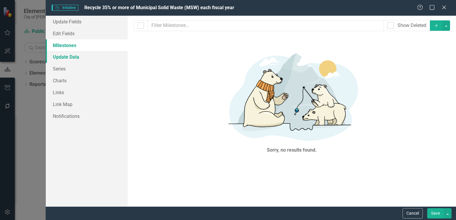
click at [70, 57] on link "Update Data" at bounding box center [87, 57] width 82 height 12
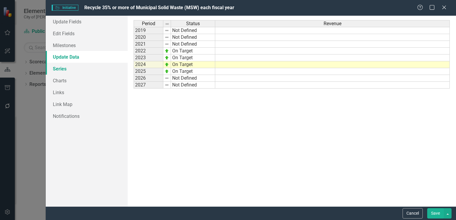
click at [63, 69] on link "Series" at bounding box center [87, 69] width 82 height 12
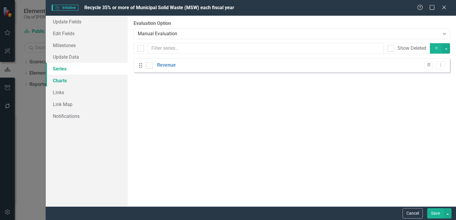
click at [57, 83] on link "Charts" at bounding box center [87, 81] width 82 height 12
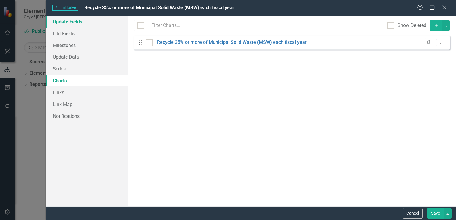
click at [70, 22] on link "Update Fields" at bounding box center [87, 22] width 82 height 12
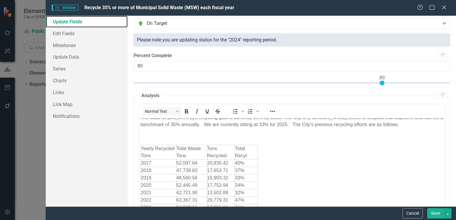
scroll to position [0, 0]
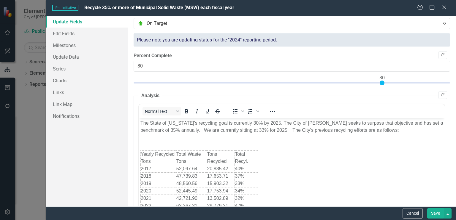
click at [409, 129] on p "The State of [US_STATE]'s recycling goal is currently 30% by 2025. The City of …" at bounding box center [291, 127] width 303 height 14
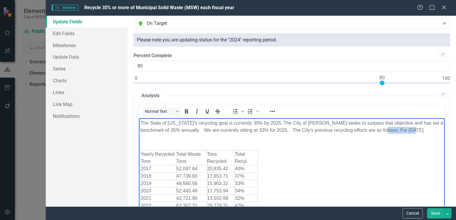
drag, startPoint x: 426, startPoint y: 129, endPoint x: 410, endPoint y: 128, distance: 15.8
click at [401, 128] on p "The State of [US_STATE]'s recycling goal is currently 30% by 2025. The City of …" at bounding box center [291, 127] width 303 height 14
click at [411, 145] on p "Rich Text Area. Press ALT-0 for help." at bounding box center [291, 142] width 303 height 7
click at [437, 214] on button "Save" at bounding box center [435, 214] width 17 height 10
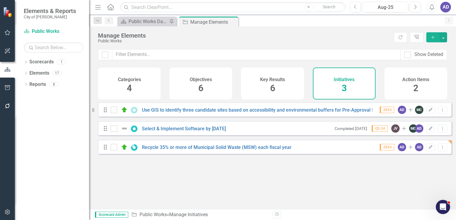
click at [269, 81] on h4 "Key Results" at bounding box center [272, 79] width 25 height 5
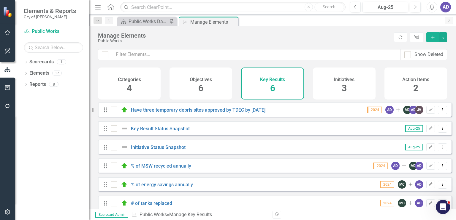
click at [428, 187] on icon "Edit" at bounding box center [430, 185] width 4 height 4
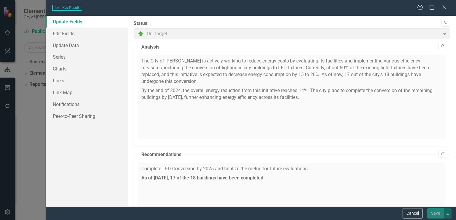
checkbox input "true"
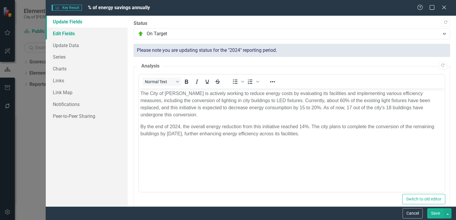
click at [63, 36] on link "Edit Fields" at bounding box center [87, 34] width 82 height 12
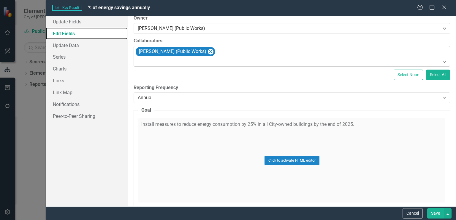
scroll to position [89, 0]
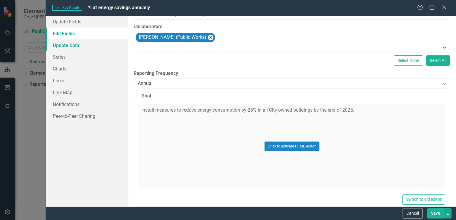
click at [70, 47] on link "Update Data" at bounding box center [87, 45] width 82 height 12
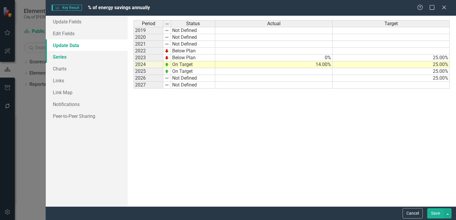
click at [64, 56] on link "Series" at bounding box center [87, 57] width 82 height 12
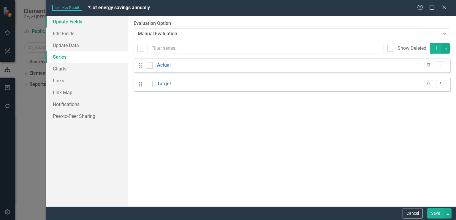
click at [76, 24] on link "Update Fields" at bounding box center [87, 22] width 82 height 12
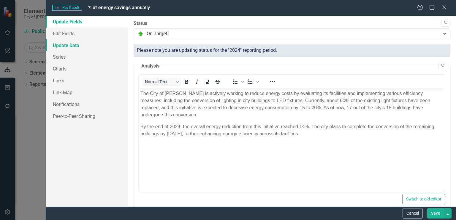
click at [70, 45] on link "Update Data" at bounding box center [87, 45] width 82 height 12
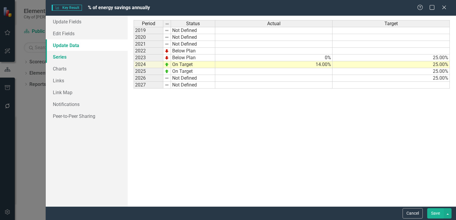
click at [62, 59] on link "Series" at bounding box center [87, 57] width 82 height 12
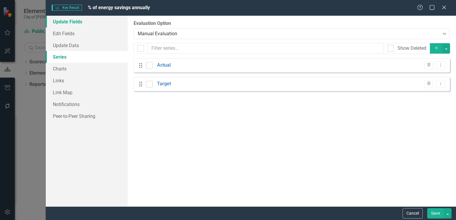
click at [69, 21] on link "Update Fields" at bounding box center [87, 22] width 82 height 12
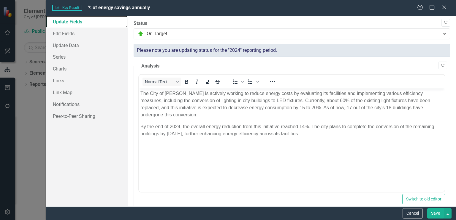
scroll to position [148, 0]
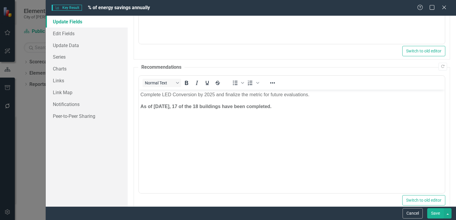
click at [438, 212] on button "Save" at bounding box center [435, 214] width 17 height 10
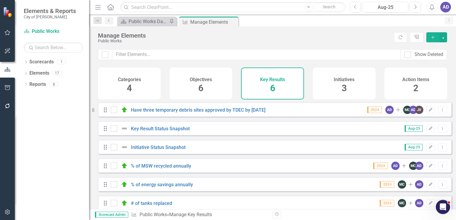
click at [201, 81] on h4 "Objectives" at bounding box center [201, 79] width 22 height 5
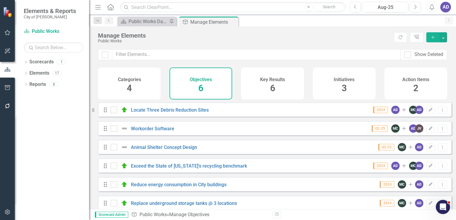
scroll to position [9, 0]
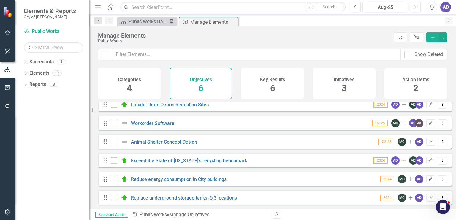
click at [428, 180] on icon "Edit" at bounding box center [430, 180] width 4 height 4
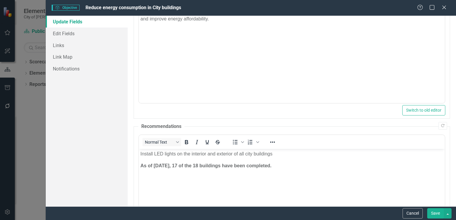
scroll to position [159, 0]
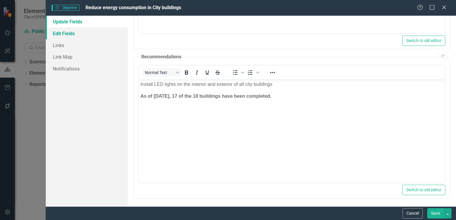
click at [67, 34] on link "Edit Fields" at bounding box center [87, 34] width 82 height 12
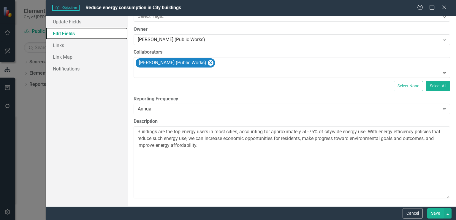
scroll to position [0, 0]
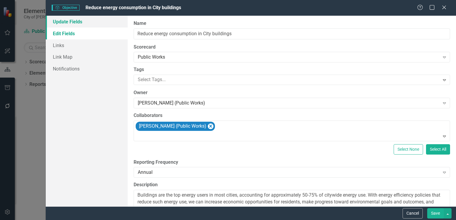
click at [78, 22] on link "Update Fields" at bounding box center [87, 22] width 82 height 12
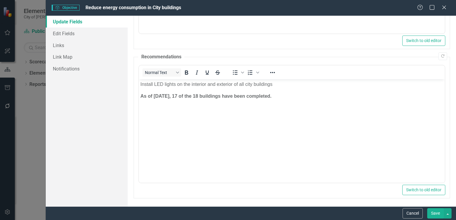
click at [432, 215] on button "Save" at bounding box center [435, 214] width 17 height 10
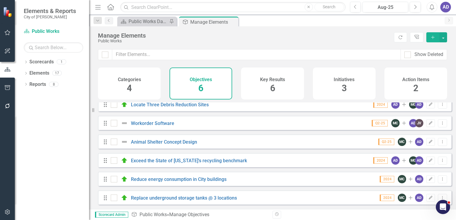
click at [343, 78] on h4 "Initiatives" at bounding box center [343, 79] width 21 height 5
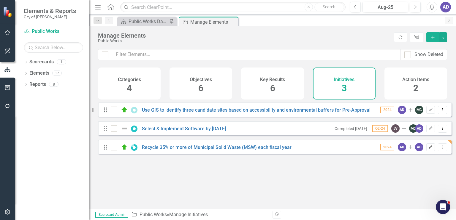
click at [428, 149] on icon "Edit" at bounding box center [430, 148] width 4 height 4
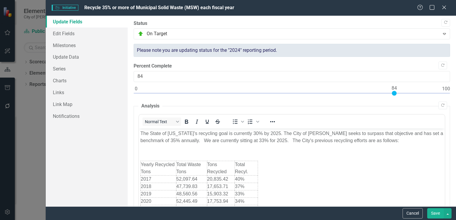
type input "85"
drag, startPoint x: 382, startPoint y: 94, endPoint x: 398, endPoint y: 93, distance: 15.4
click at [398, 93] on div at bounding box center [397, 93] width 5 height 5
click at [68, 33] on link "Edit Fields" at bounding box center [87, 34] width 82 height 12
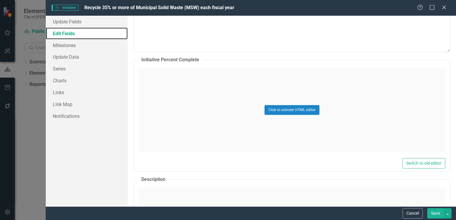
scroll to position [267, 0]
click at [169, 77] on div "Click to activate HTML editor" at bounding box center [291, 110] width 307 height 85
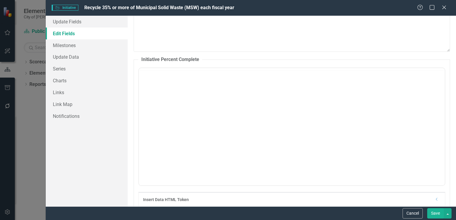
scroll to position [0, 0]
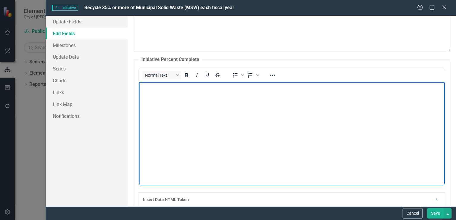
click at [166, 103] on body "Rich Text Area. Press ALT-0 for help." at bounding box center [292, 126] width 306 height 89
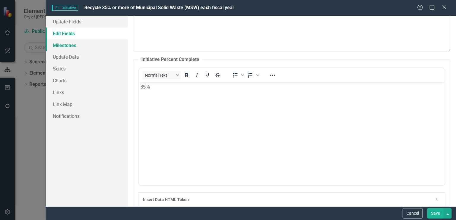
click at [62, 45] on link "Milestones" at bounding box center [87, 45] width 82 height 12
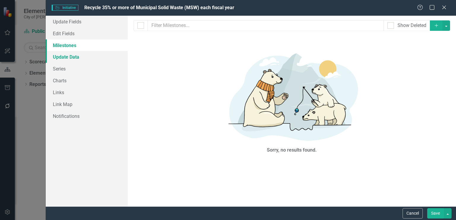
click at [68, 58] on link "Update Data" at bounding box center [87, 57] width 82 height 12
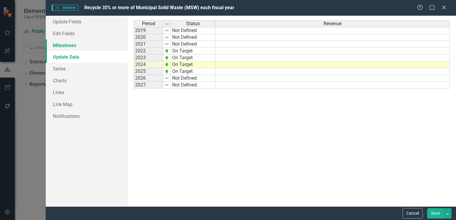
click at [66, 45] on link "Milestones" at bounding box center [87, 45] width 82 height 12
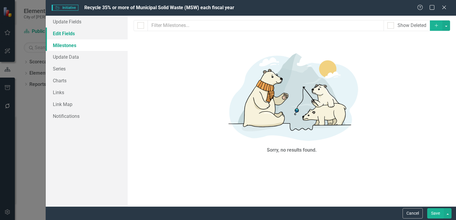
click at [66, 32] on link "Edit Fields" at bounding box center [87, 34] width 82 height 12
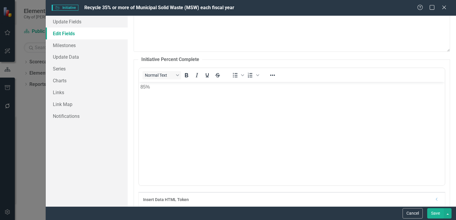
click at [439, 214] on button "Save" at bounding box center [435, 214] width 17 height 10
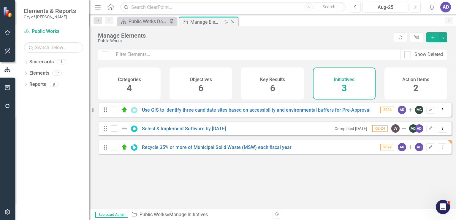
click at [232, 21] on icon "Close" at bounding box center [233, 22] width 6 height 5
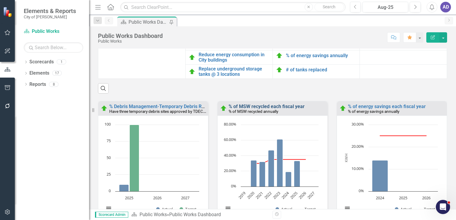
click at [279, 109] on link "% of MSW recycled each fiscal year" at bounding box center [266, 107] width 76 height 6
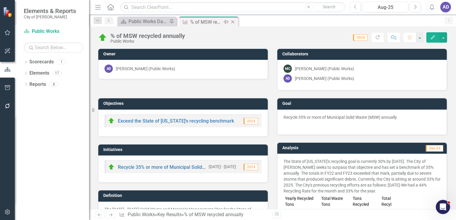
click at [233, 21] on icon "Close" at bounding box center [233, 22] width 6 height 5
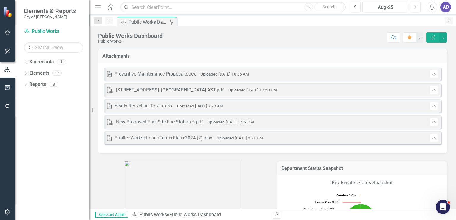
click at [110, 9] on icon "Home" at bounding box center [111, 7] width 8 height 6
click at [444, 10] on div "AD" at bounding box center [445, 7] width 11 height 11
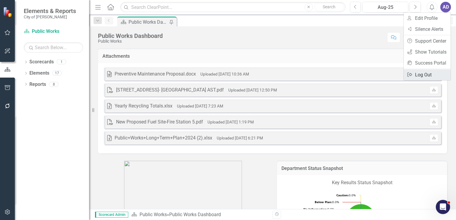
click at [424, 72] on link "Logout Log Out" at bounding box center [426, 74] width 47 height 11
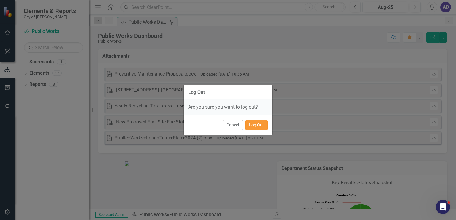
click at [253, 127] on button "Log Out" at bounding box center [256, 125] width 23 height 10
